Goal: Book appointment/travel/reservation

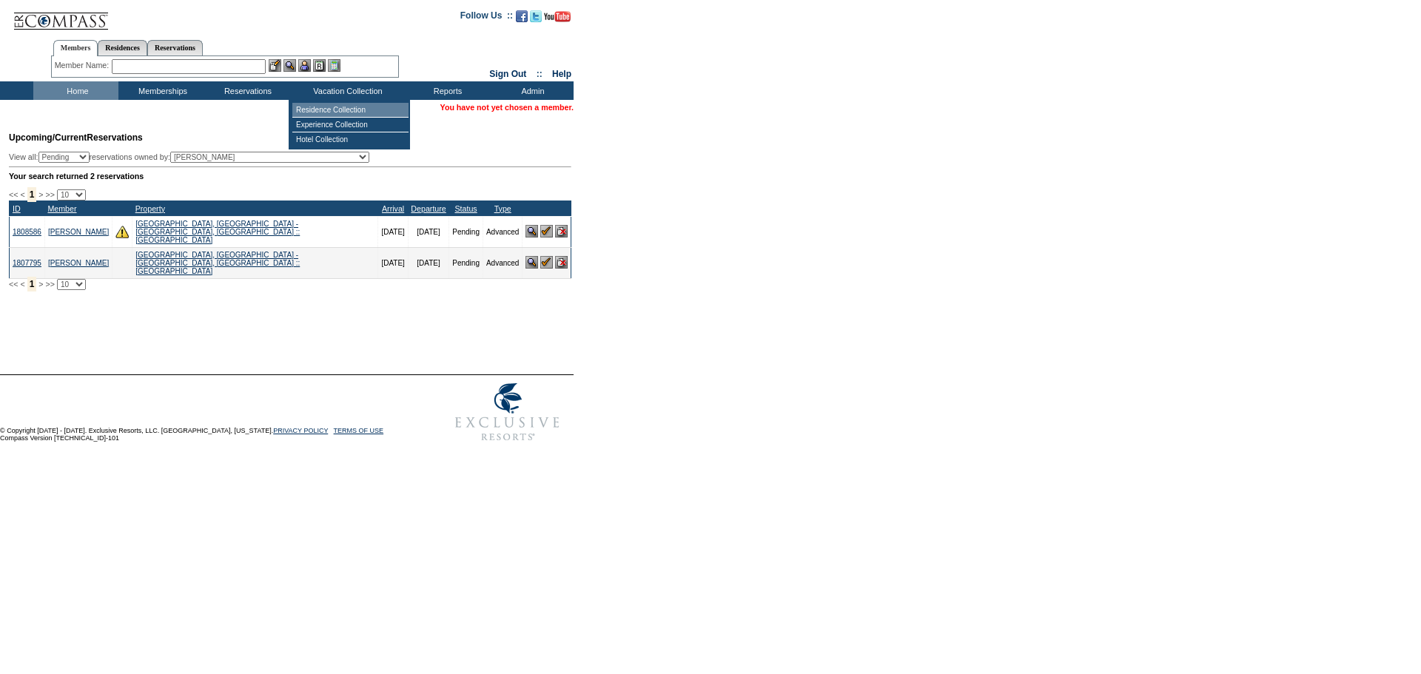
click at [333, 105] on td "Residence Collection" at bounding box center [350, 110] width 116 height 15
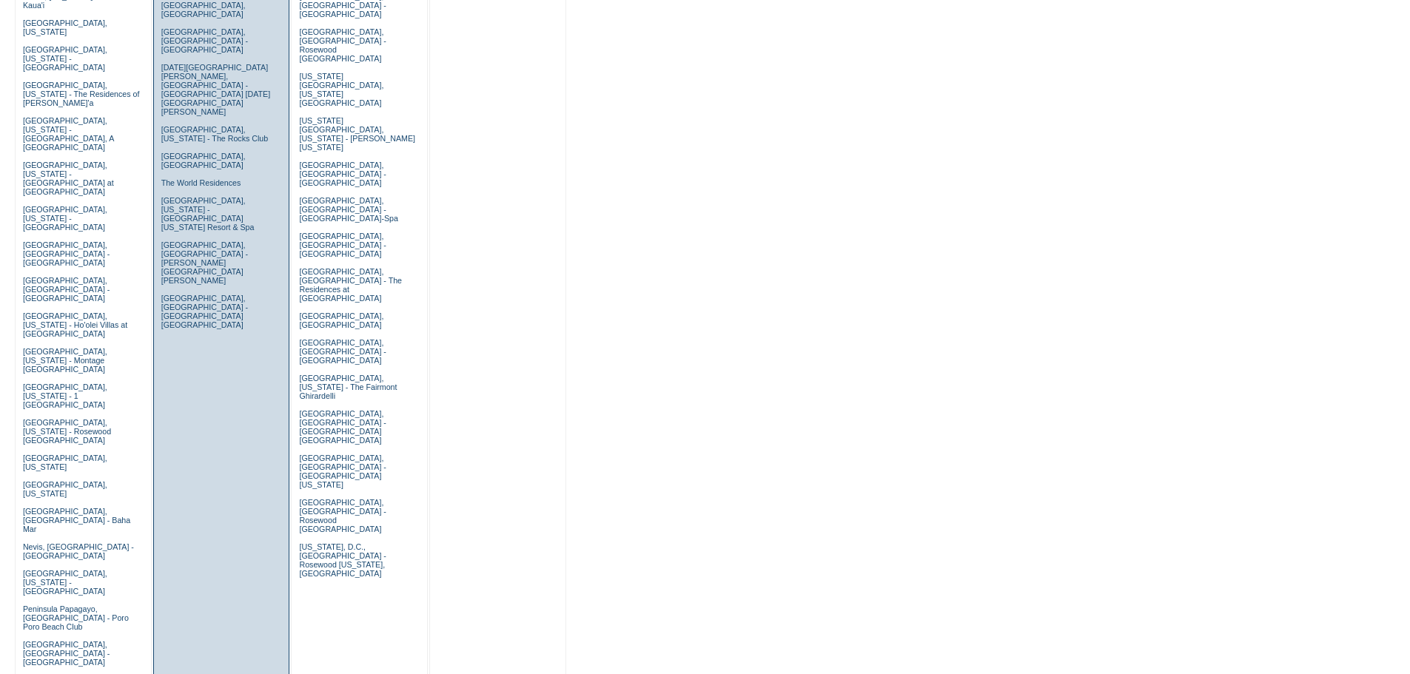
scroll to position [666, 0]
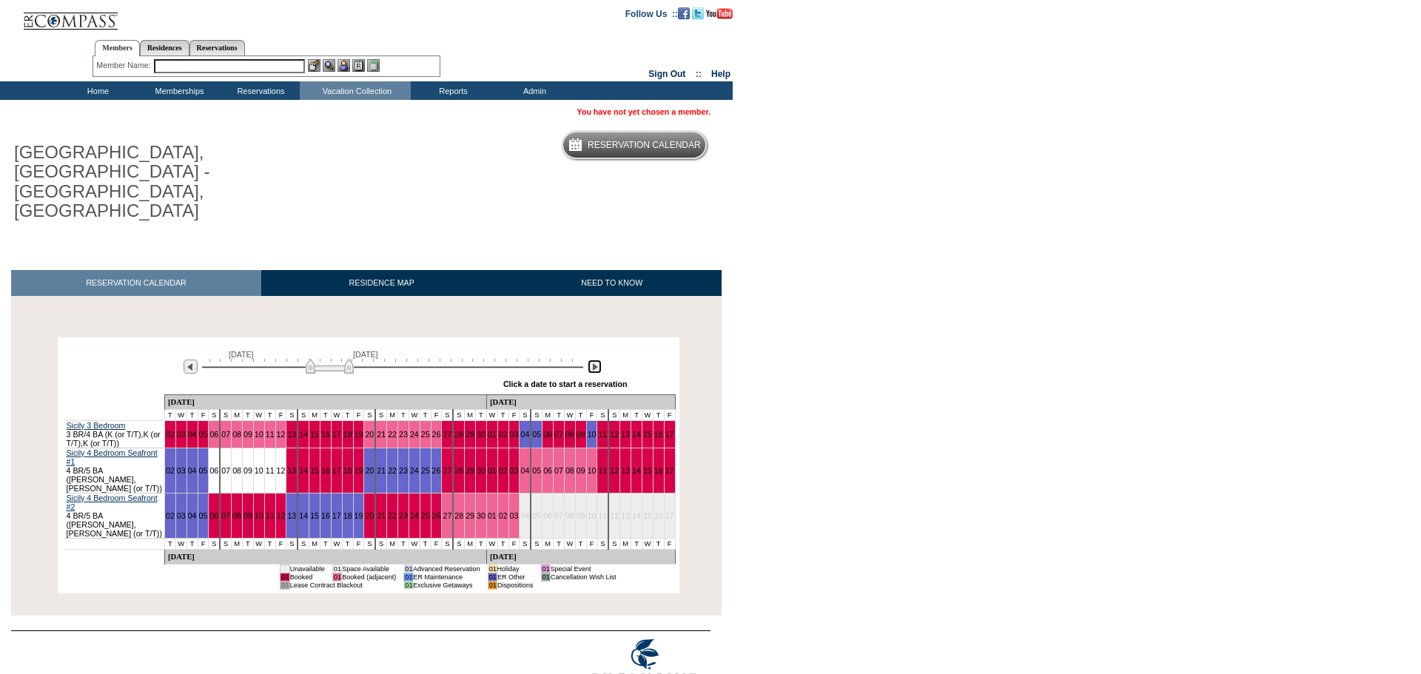
click at [591, 360] on img at bounding box center [595, 367] width 14 height 14
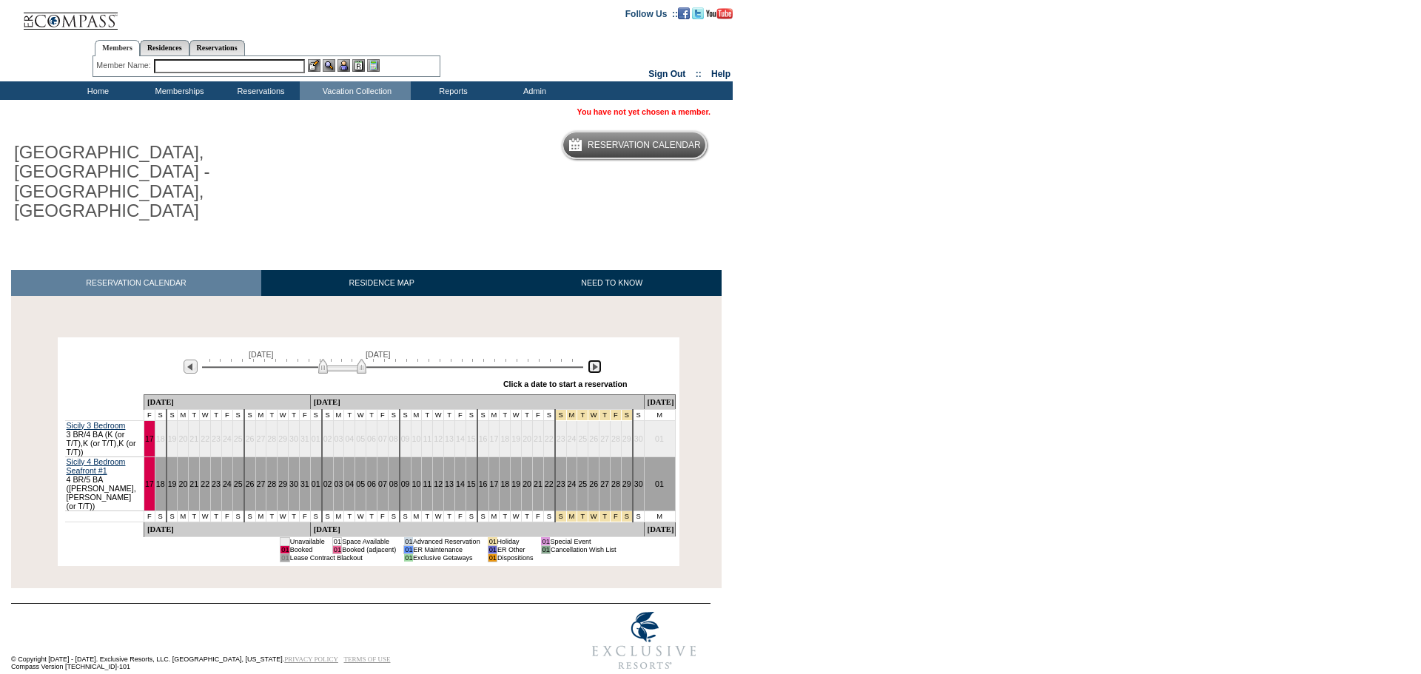
click at [591, 360] on img at bounding box center [595, 367] width 14 height 14
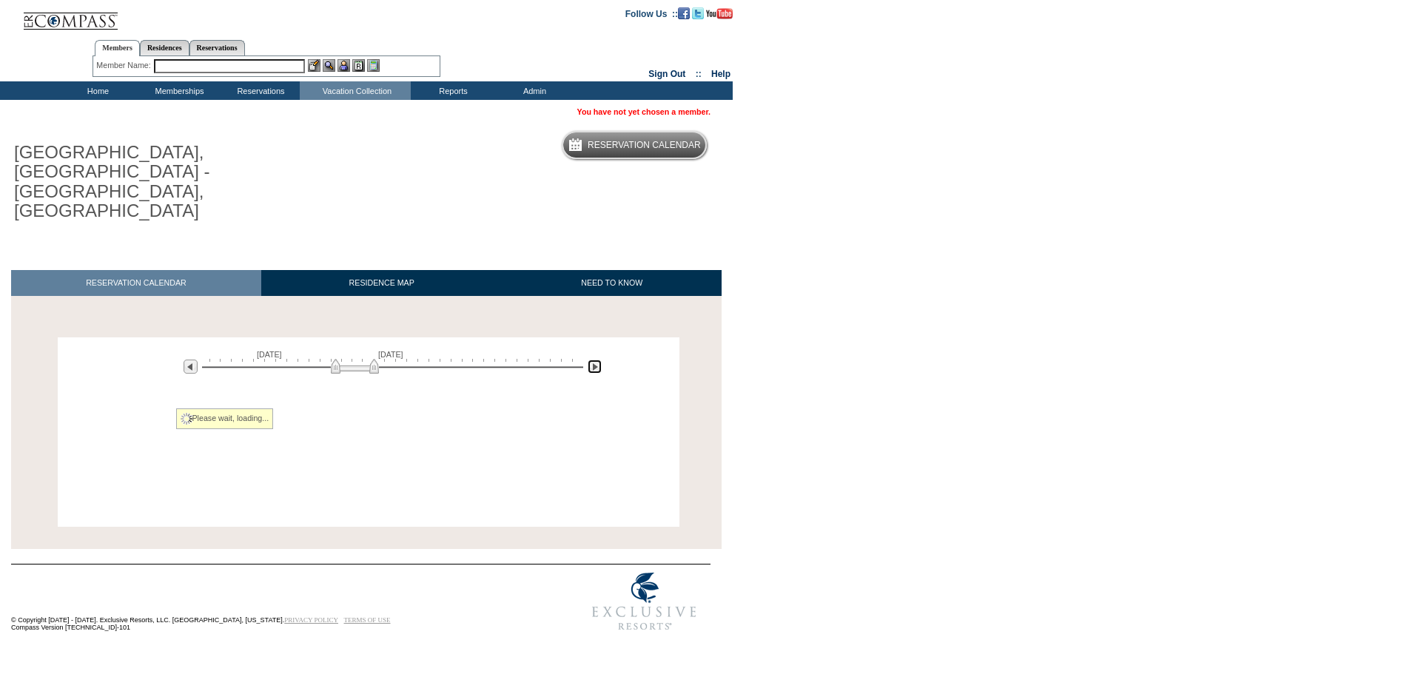
click at [591, 360] on img at bounding box center [595, 367] width 14 height 14
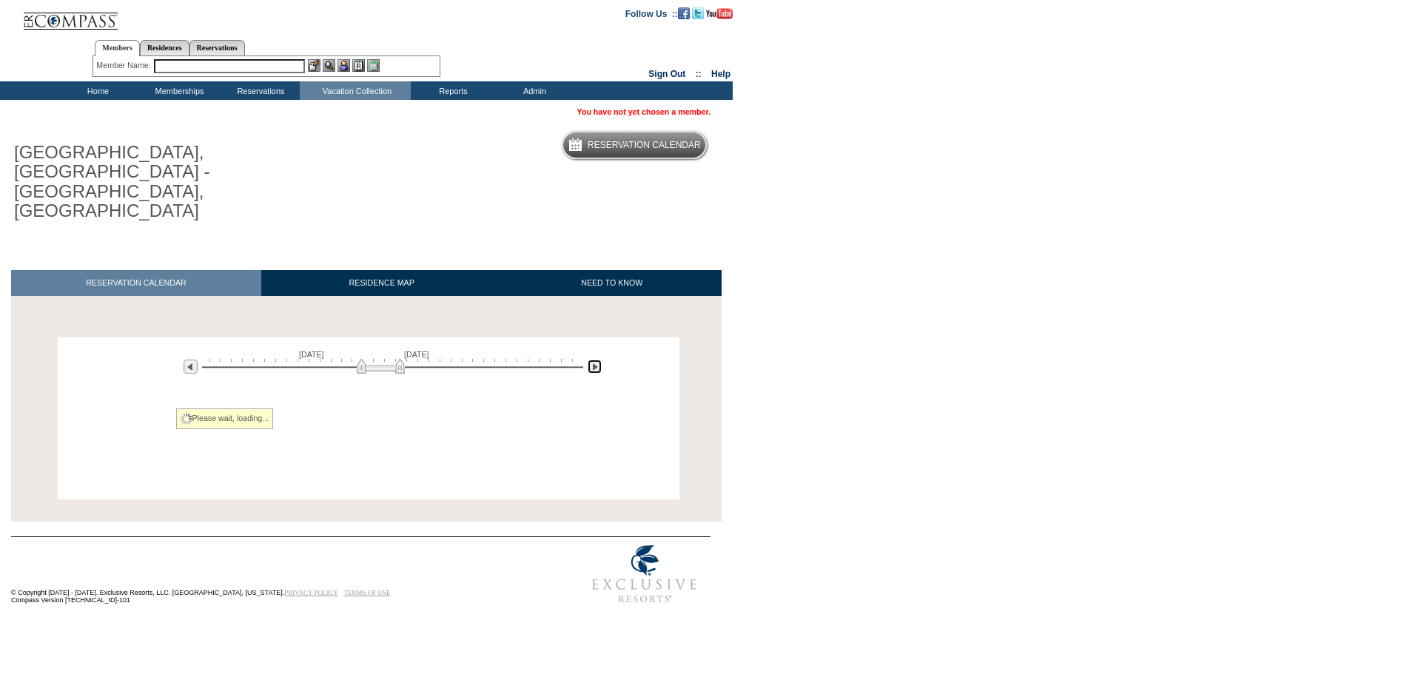
click at [591, 360] on img at bounding box center [595, 367] width 14 height 14
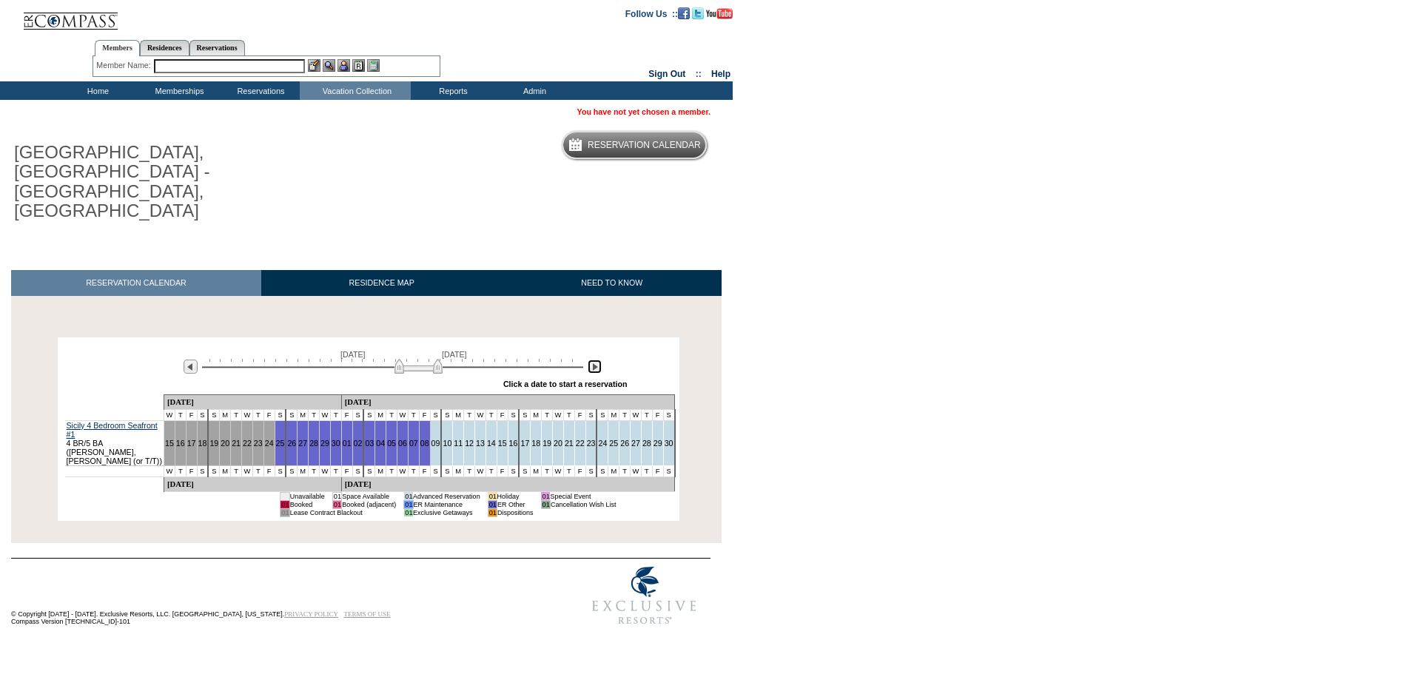
click at [591, 360] on img at bounding box center [595, 367] width 14 height 14
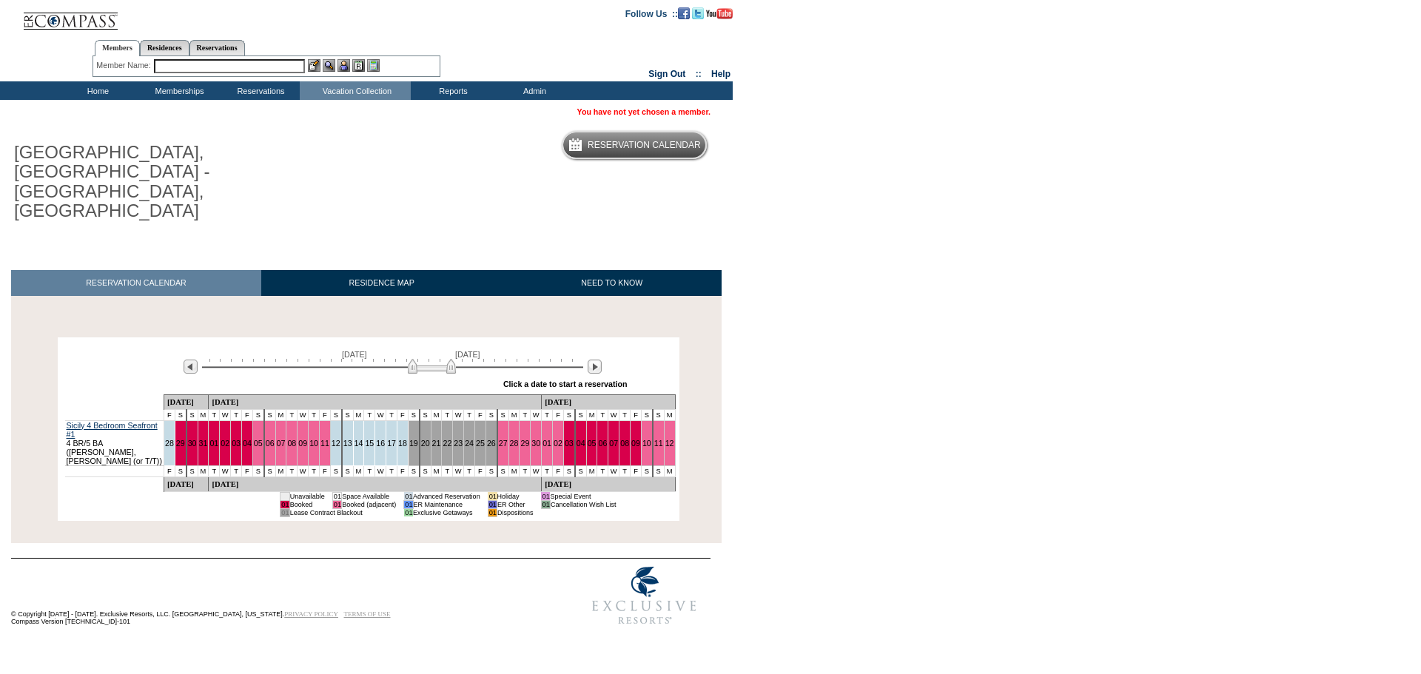
click at [420, 559] on td "© Copyright 2004 - 2025. Exclusive Resorts, LLC. Denver, Colorado. PRIVACY POLI…" at bounding box center [270, 595] width 518 height 73
click at [898, 274] on body "Follow Us ::" at bounding box center [710, 337] width 1421 height 674
click at [405, 359] on img at bounding box center [426, 366] width 48 height 15
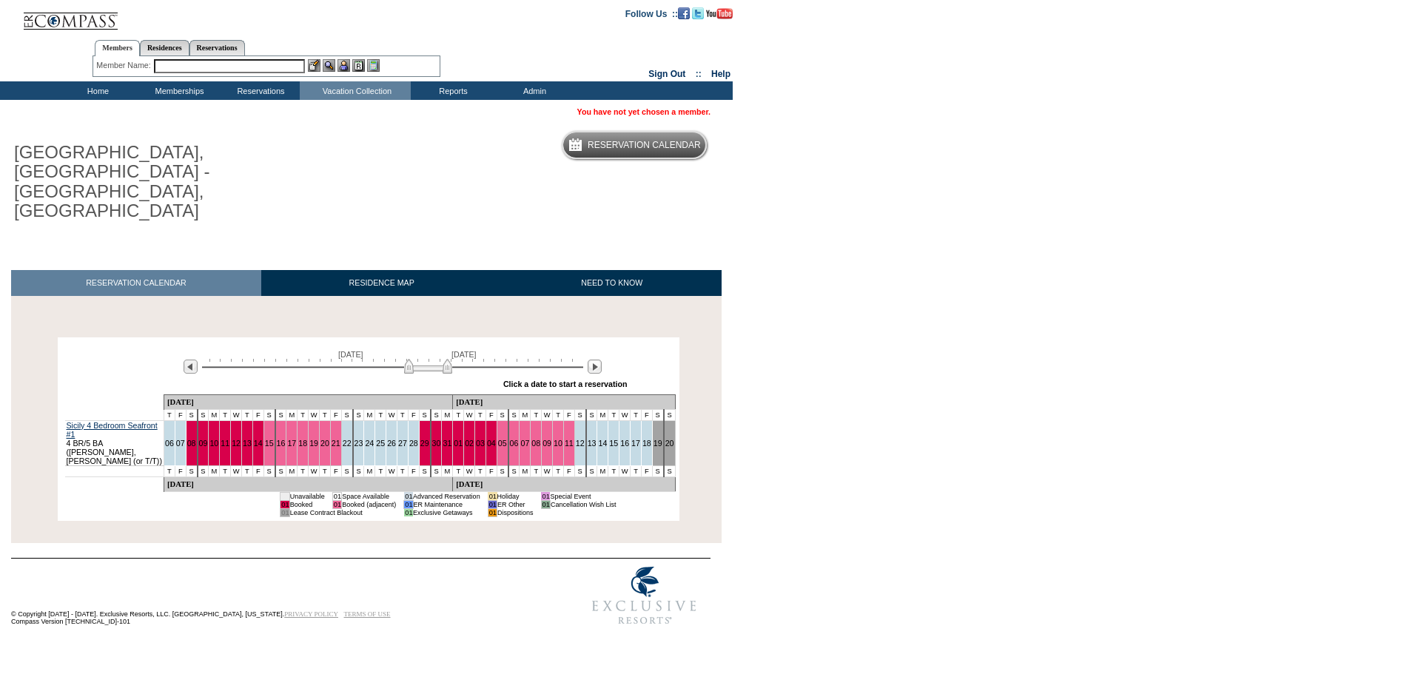
click at [451, 359] on img at bounding box center [428, 366] width 48 height 15
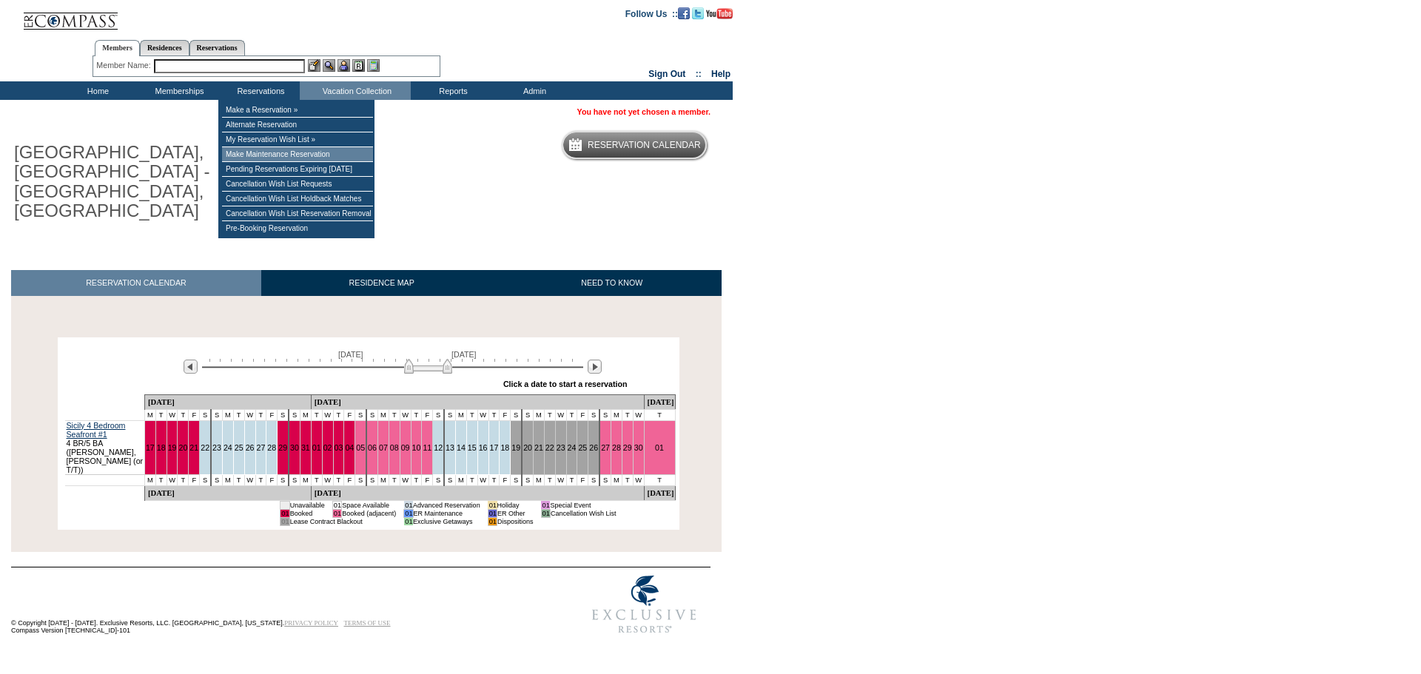
click at [266, 152] on td "Make Maintenance Reservation" at bounding box center [297, 154] width 151 height 15
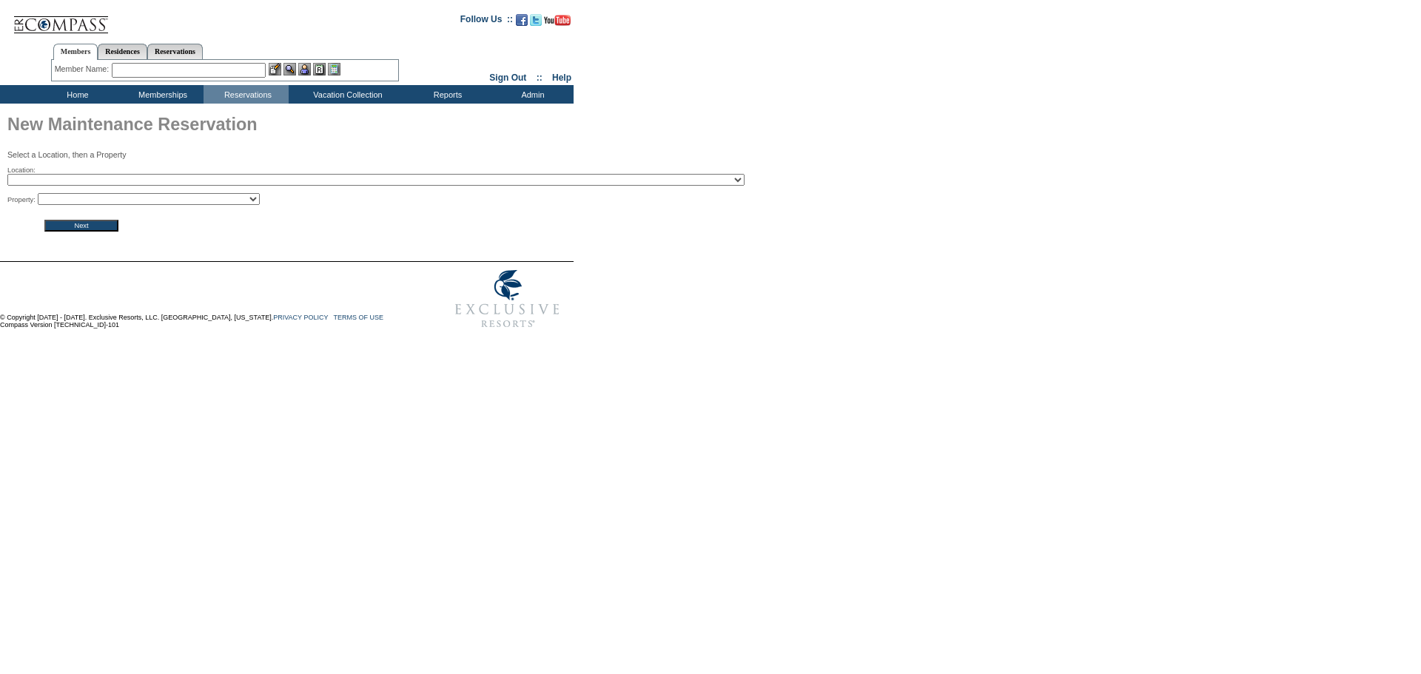
click at [327, 178] on select "2024 The Founders Cup - Eden Club Founders Cup 2025 [US_STATE] [GEOGRAPHIC_DATA…" at bounding box center [375, 180] width 737 height 12
select select "704"
click at [7, 175] on select "2024 The Founders Cup - Eden Club Founders Cup 2025 [US_STATE] [GEOGRAPHIC_DATA…" at bounding box center [375, 180] width 737 height 12
